Goal: Navigation & Orientation: Find specific page/section

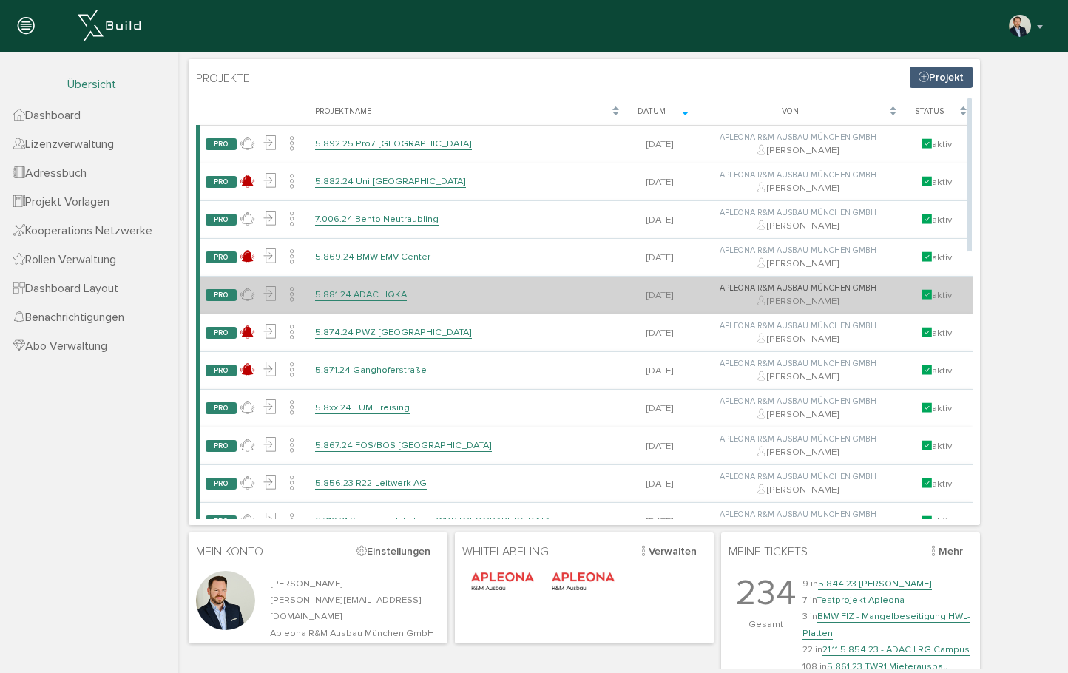
click at [390, 293] on link "5.881.24 ADAC HQKA" at bounding box center [361, 295] width 92 height 13
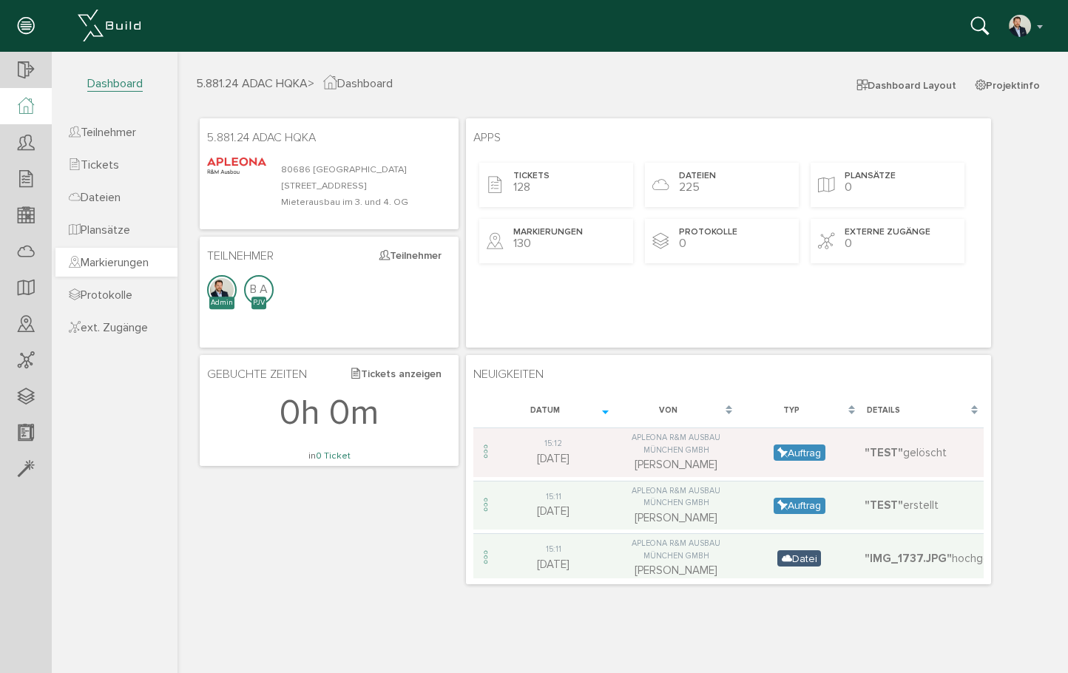
click at [132, 257] on span "Markierungen" at bounding box center [109, 262] width 80 height 15
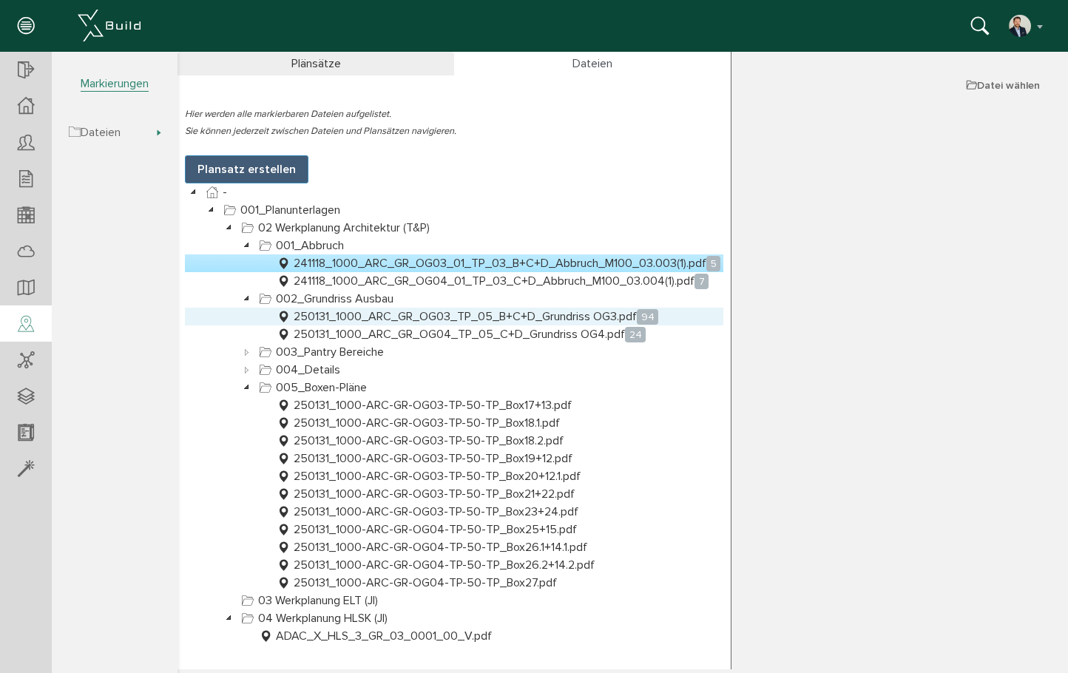
click at [548, 318] on link "250131_1000_ARC_GR_OG03_TP_05_B+C+D_Grundriss OG3.pdf 94" at bounding box center [468, 317] width 388 height 18
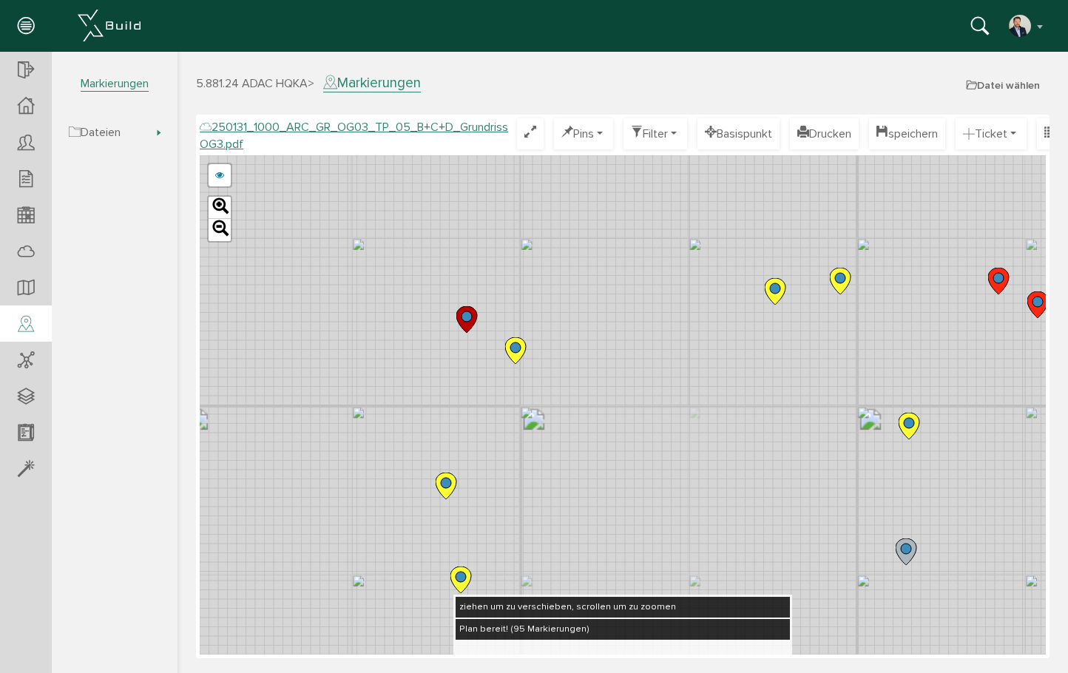
drag, startPoint x: 624, startPoint y: 542, endPoint x: 588, endPoint y: 444, distance: 104.9
click at [590, 450] on div "250124_1000_ARC_GR_OG03_TP_05_B+C+D_Grundriss OG3.pdf 250122_1000_ARC_GR_OG03_0…" at bounding box center [623, 404] width 846 height 499
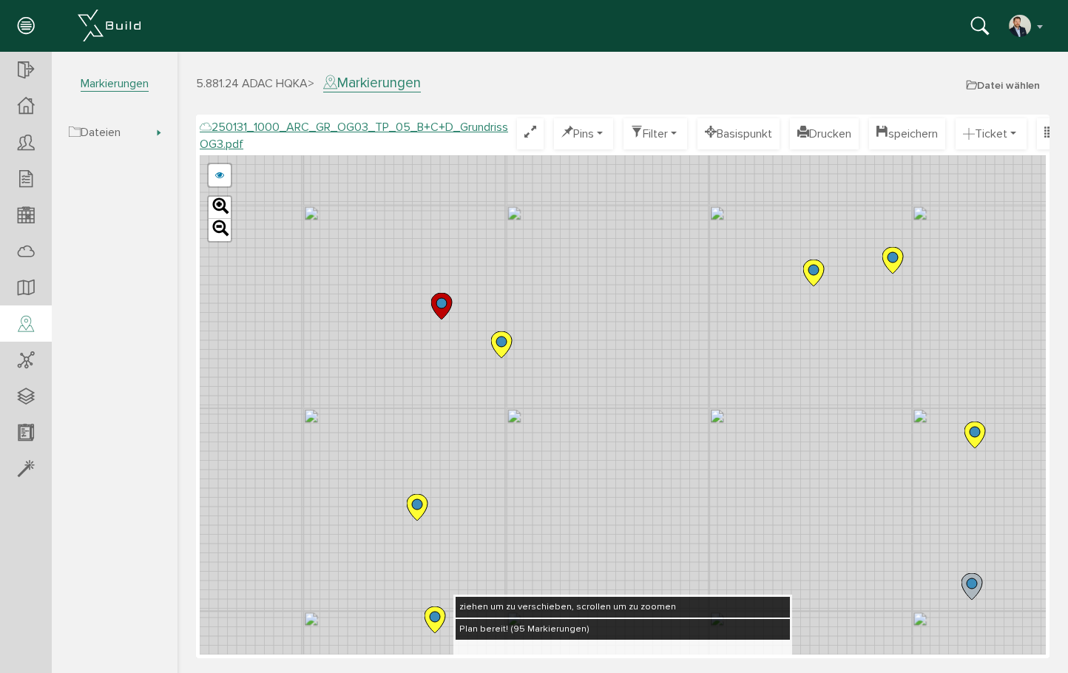
drag, startPoint x: 563, startPoint y: 378, endPoint x: 544, endPoint y: 391, distance: 22.8
click at [544, 391] on div "250124_1000_ARC_GR_OG03_TP_05_B+C+D_Grundriss OG3.pdf 250122_1000_ARC_GR_OG03_0…" at bounding box center [623, 404] width 846 height 499
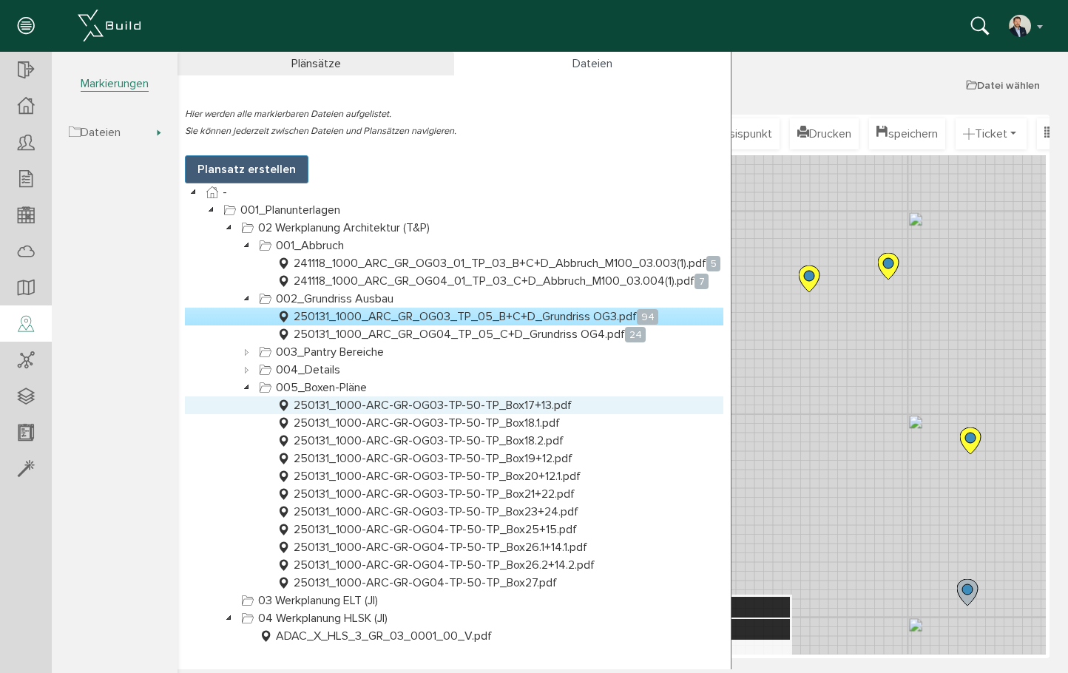
click at [446, 410] on link "250131_1000-ARC-GR-OG03-TP-50-TP_Box17+13.pdf" at bounding box center [424, 406] width 301 height 18
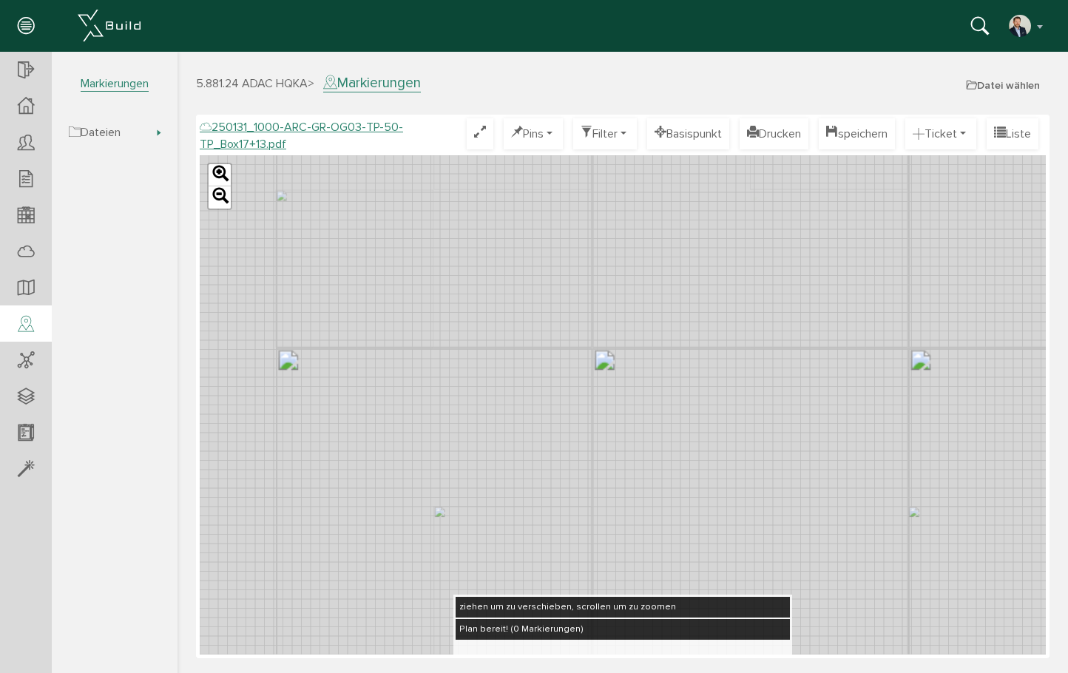
click at [499, 237] on div "Leaflet" at bounding box center [623, 404] width 846 height 499
drag, startPoint x: 499, startPoint y: 237, endPoint x: 649, endPoint y: 489, distance: 292.6
click at [663, 525] on div "Leaflet" at bounding box center [623, 404] width 846 height 499
drag, startPoint x: 587, startPoint y: 436, endPoint x: 649, endPoint y: 362, distance: 96.7
click at [649, 362] on div "Leaflet" at bounding box center [623, 404] width 846 height 499
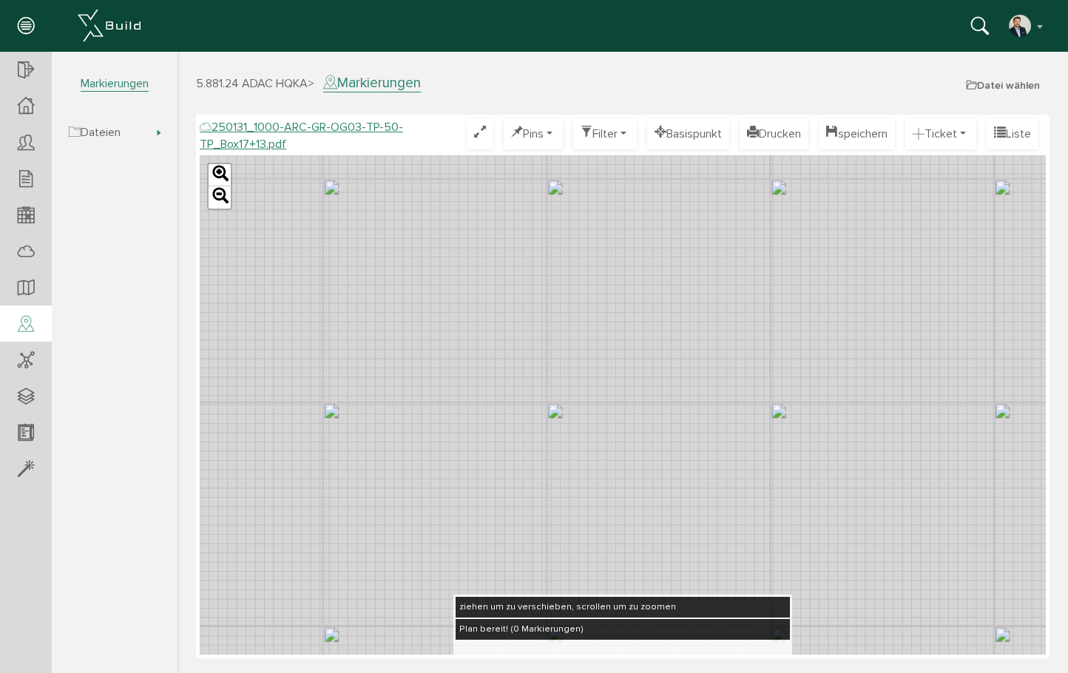
drag, startPoint x: 643, startPoint y: 359, endPoint x: 634, endPoint y: 361, distance: 9.2
click at [634, 361] on div "Leaflet" at bounding box center [623, 404] width 846 height 499
drag, startPoint x: 481, startPoint y: 360, endPoint x: 482, endPoint y: 347, distance: 12.6
click at [487, 348] on div "Leaflet" at bounding box center [623, 404] width 846 height 499
drag, startPoint x: 621, startPoint y: 251, endPoint x: 612, endPoint y: 228, distance: 24.9
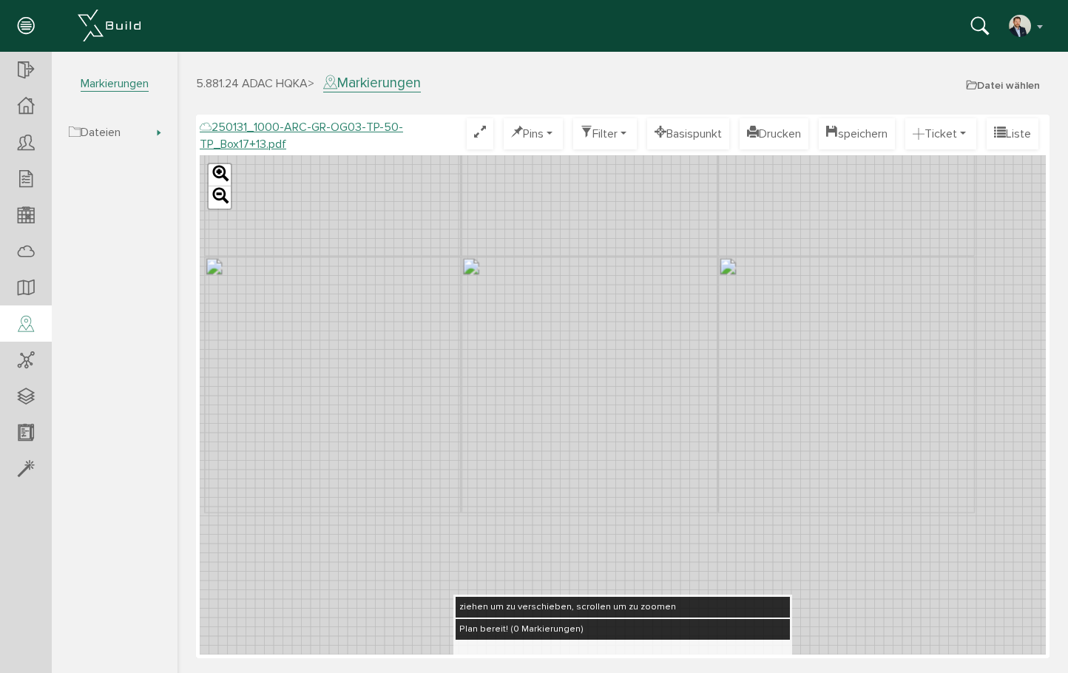
click at [612, 228] on div "Leaflet" at bounding box center [623, 404] width 846 height 499
drag, startPoint x: 682, startPoint y: 399, endPoint x: 655, endPoint y: 400, distance: 27.4
click at [655, 400] on div "Leaflet" at bounding box center [623, 404] width 846 height 499
